Goal: Transaction & Acquisition: Purchase product/service

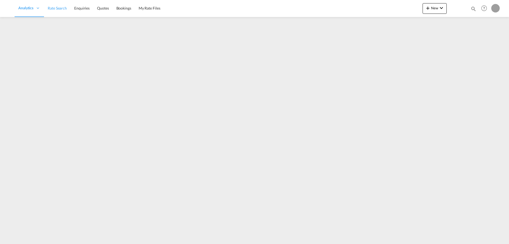
click at [63, 7] on span "Rate Search" at bounding box center [57, 8] width 19 height 5
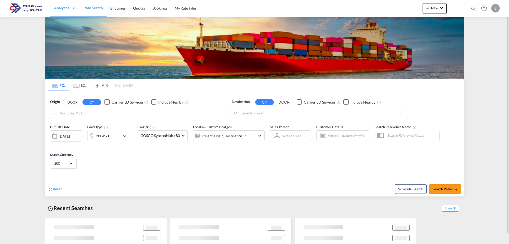
type input "[GEOGRAPHIC_DATA], ITRAN"
type input "Ashdod, ILASH"
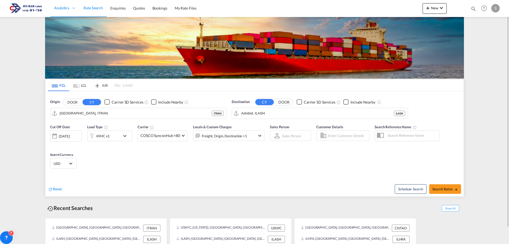
click at [80, 84] on md-tab-item "LCL" at bounding box center [79, 85] width 21 height 12
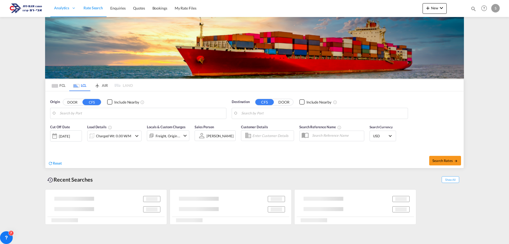
type input "[GEOGRAPHIC_DATA], SH, CNSHA"
type input "Ashdod, ILASH"
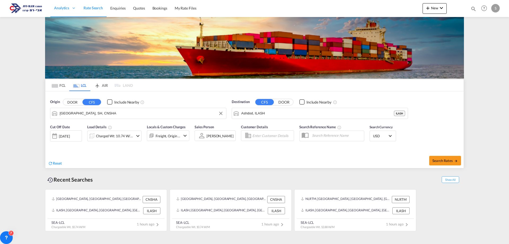
click at [78, 112] on input "[GEOGRAPHIC_DATA], SH, CNSHA" at bounding box center [142, 113] width 164 height 8
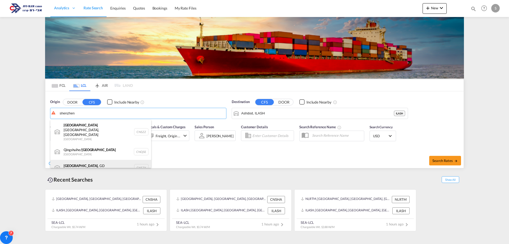
click at [89, 160] on div "[GEOGRAPHIC_DATA] , GD [GEOGRAPHIC_DATA] CNSZX" at bounding box center [100, 168] width 101 height 16
type input "[GEOGRAPHIC_DATA], GD, CNSZX"
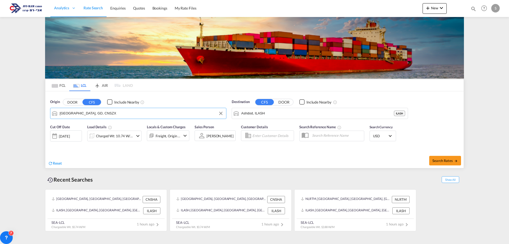
click at [129, 135] on div "Charged Wt: 10.74 W/M" at bounding box center [114, 135] width 37 height 7
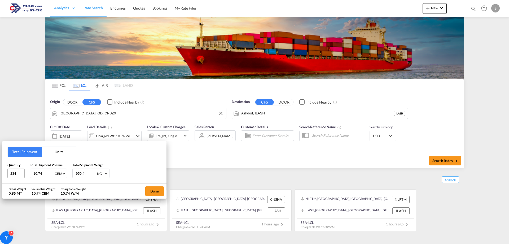
drag, startPoint x: 33, startPoint y: 171, endPoint x: 24, endPoint y: 174, distance: 9.9
click at [24, 174] on div "Quantity 234 Total Shipment Volume 10.74 CBM CBM CFT Total Shipment Weight 950.…" at bounding box center [84, 170] width 154 height 16
type input "13.47"
type input "1785.4"
drag, startPoint x: 19, startPoint y: 175, endPoint x: 3, endPoint y: 174, distance: 15.7
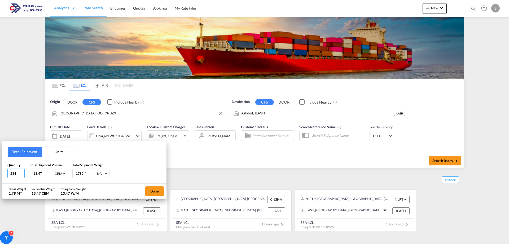
click at [3, 175] on div "Total Shipment Units Quantity 234 Total Shipment Volume 13.47 CBM CBM CFT Total…" at bounding box center [84, 162] width 164 height 42
type input "162"
click at [157, 192] on button "Done" at bounding box center [154, 191] width 19 height 10
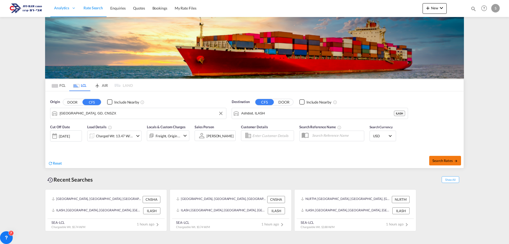
click at [449, 160] on span "Search Rates" at bounding box center [444, 160] width 25 height 4
type input "CNSZX to ILASH / [DATE]"
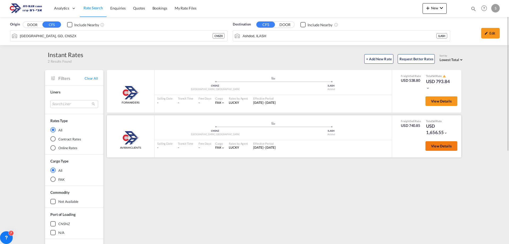
click at [435, 147] on span "View Details" at bounding box center [441, 146] width 21 height 4
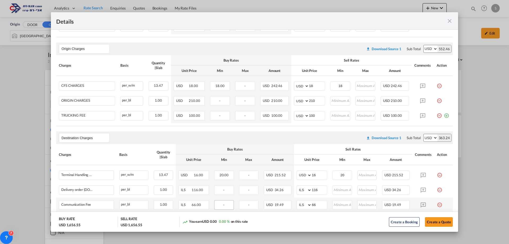
scroll to position [268, 0]
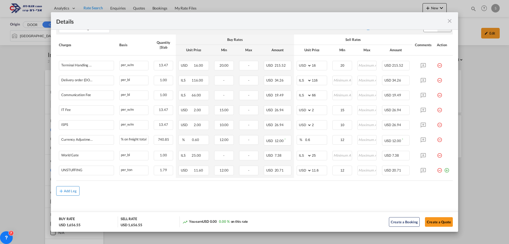
click at [71, 191] on div "Add Leg" at bounding box center [70, 190] width 13 height 3
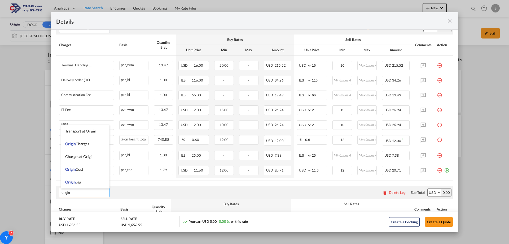
type input "origin"
click at [393, 193] on div "Delete Leg" at bounding box center [397, 192] width 17 height 4
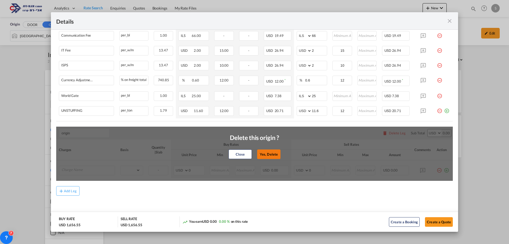
click at [267, 154] on button "Yes, Delete" at bounding box center [268, 154] width 23 height 10
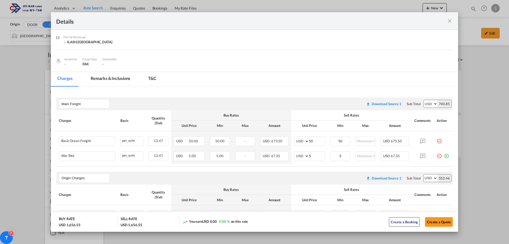
scroll to position [136, 0]
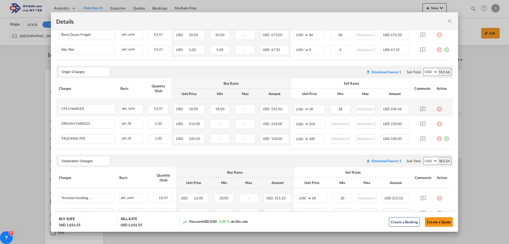
click at [436, 108] on md-icon "icon-minus-circle-outline red-400-fg pt-7" at bounding box center [438, 106] width 5 height 5
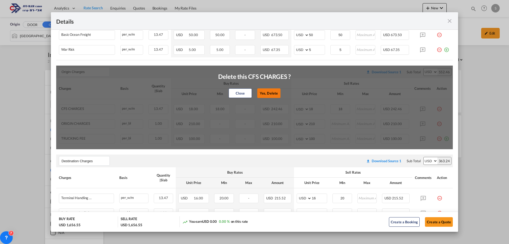
click at [261, 93] on button "Yes, Delete" at bounding box center [268, 93] width 23 height 10
type input "210"
type input "100"
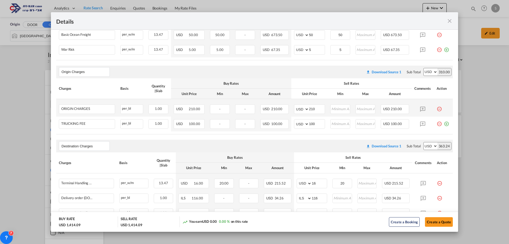
click at [436, 109] on md-icon "icon-minus-circle-outline red-400-fg pt-7" at bounding box center [438, 106] width 5 height 5
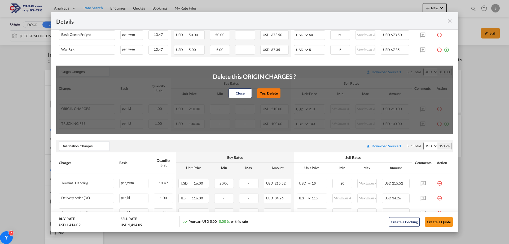
click at [268, 92] on button "Yes, Delete" at bounding box center [268, 93] width 23 height 10
type input "100"
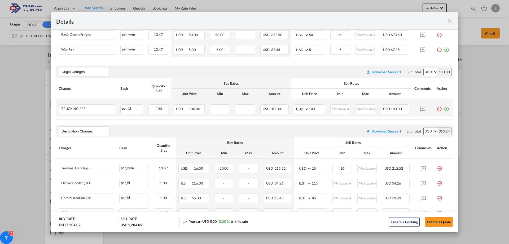
click at [436, 108] on md-icon "icon-minus-circle-outline red-400-fg pt-7" at bounding box center [438, 106] width 5 height 5
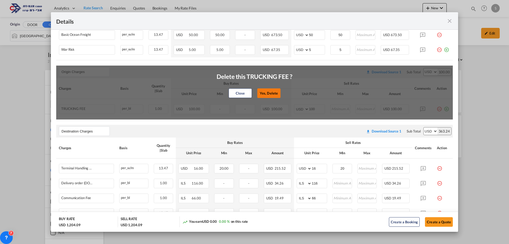
click at [262, 92] on button "Yes, Delete" at bounding box center [268, 93] width 23 height 10
type input "Destination Charges"
type input "16"
type input "20"
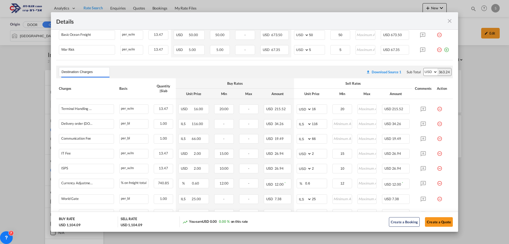
scroll to position [3, 0]
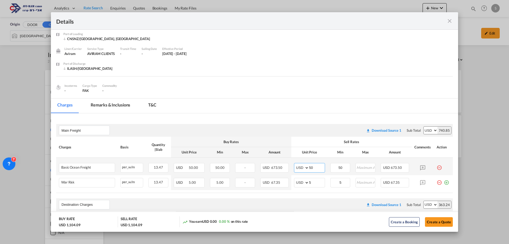
drag, startPoint x: 303, startPoint y: 165, endPoint x: 300, endPoint y: 168, distance: 4.5
click at [300, 168] on md-input-container "AED AFN ALL AMD ANG AOA ARS AUD AWG AZN BAM BBD BDT BGN BHD BIF BMD BND [PERSON…" at bounding box center [309, 168] width 31 height 10
type input "65"
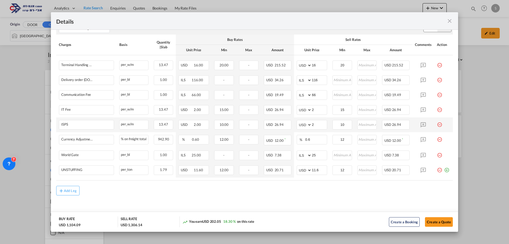
scroll to position [74, 0]
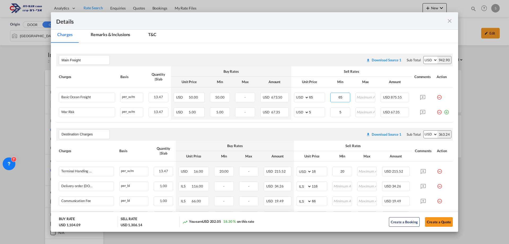
type input "65"
